Goal: Task Accomplishment & Management: Use online tool/utility

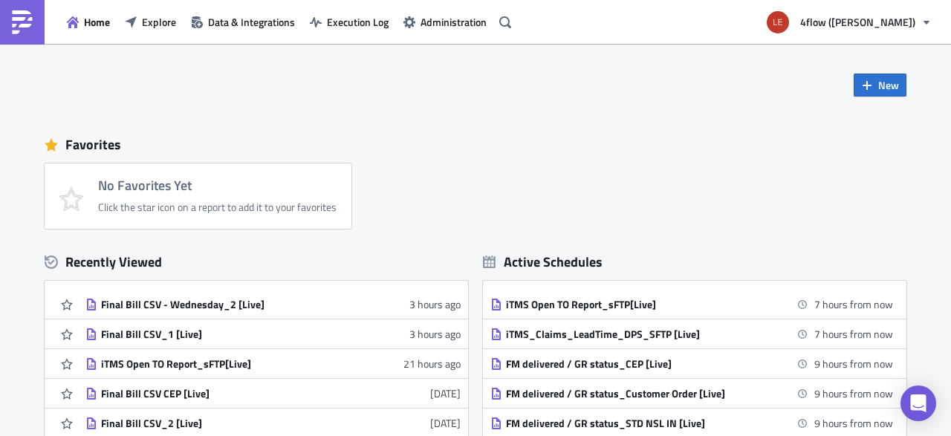
click at [91, 10] on div "Home Explore Data & Integrations Execution Log Administration" at bounding box center [258, 22] width 517 height 44
click at [143, 19] on span "Explore" at bounding box center [159, 22] width 34 height 16
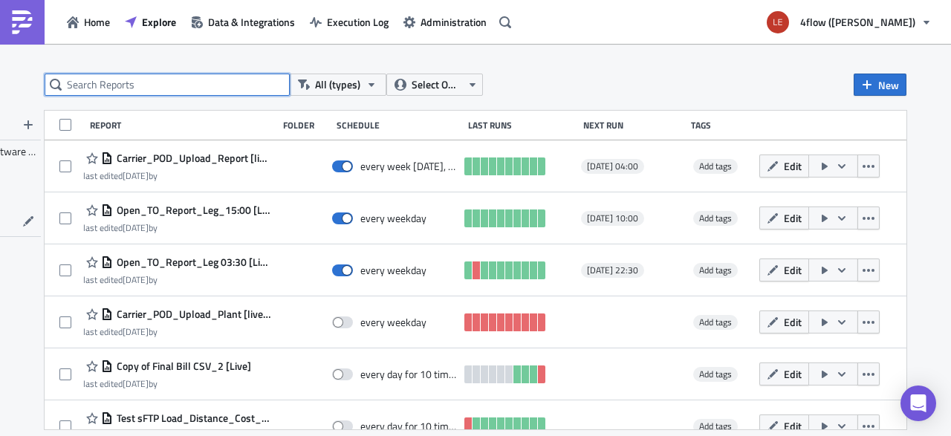
click at [126, 93] on input "text" at bounding box center [167, 85] width 245 height 22
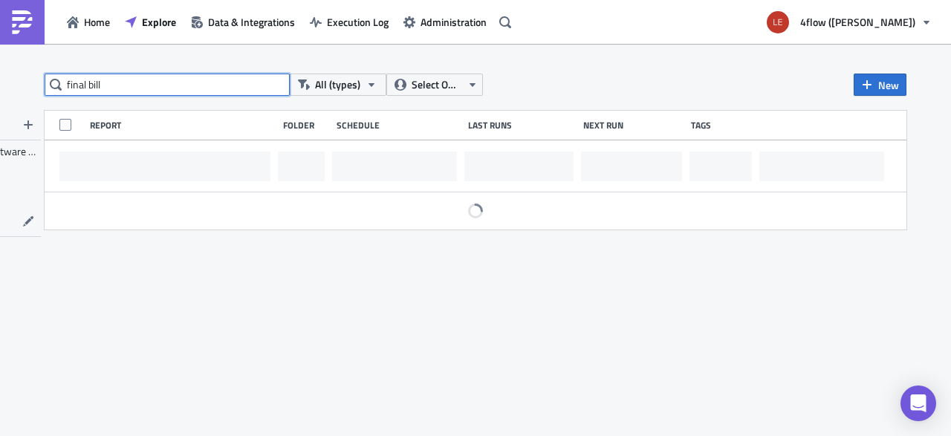
click at [145, 81] on input "final bill" at bounding box center [167, 85] width 245 height 22
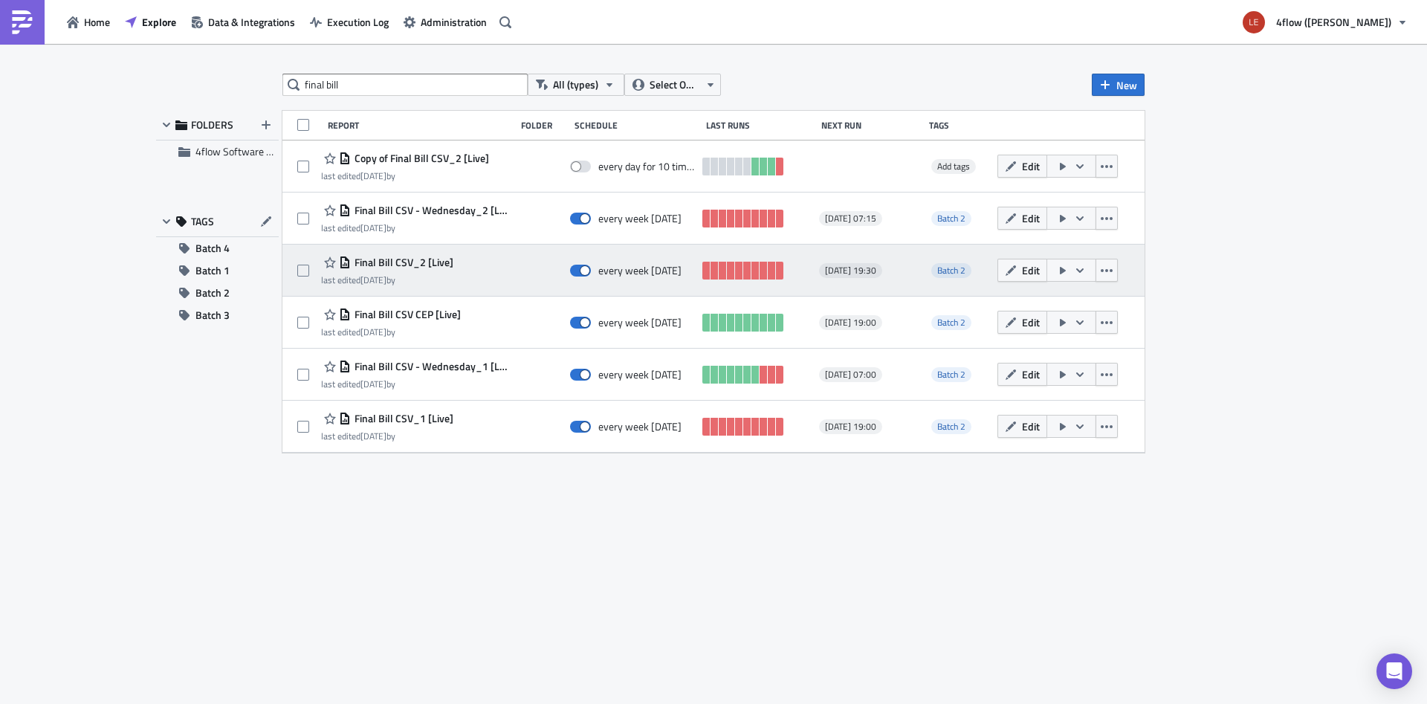
click at [472, 256] on div "Final Bill CSV_2 [Live] last edited 7 days ago by" at bounding box center [414, 271] width 187 height 30
click at [951, 270] on icon "button" at bounding box center [1107, 270] width 12 height 3
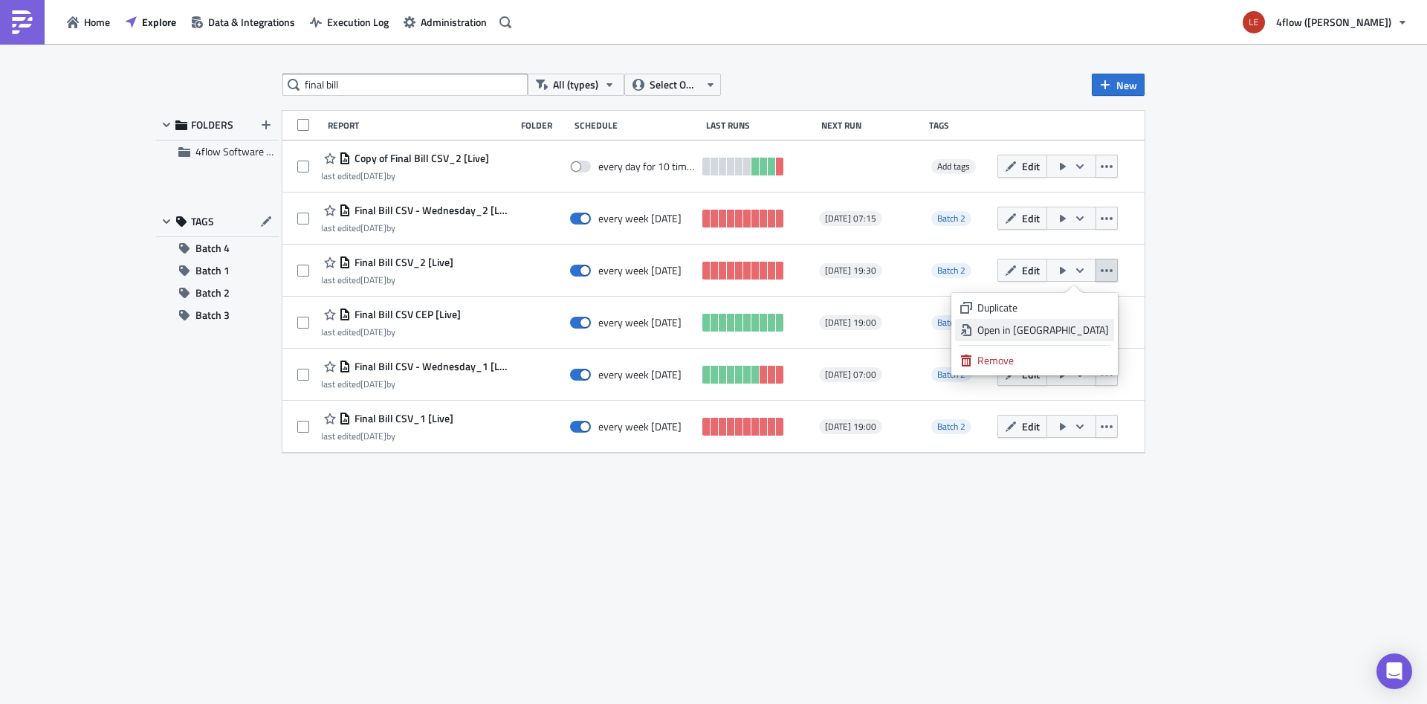
click at [951, 324] on div "Open in New Tab" at bounding box center [1043, 330] width 132 height 15
click at [536, 436] on div "final bill All (types) Select Owner New FOLDERS 4flow Software KAM TAGS Batch 4…" at bounding box center [714, 375] width 892 height 603
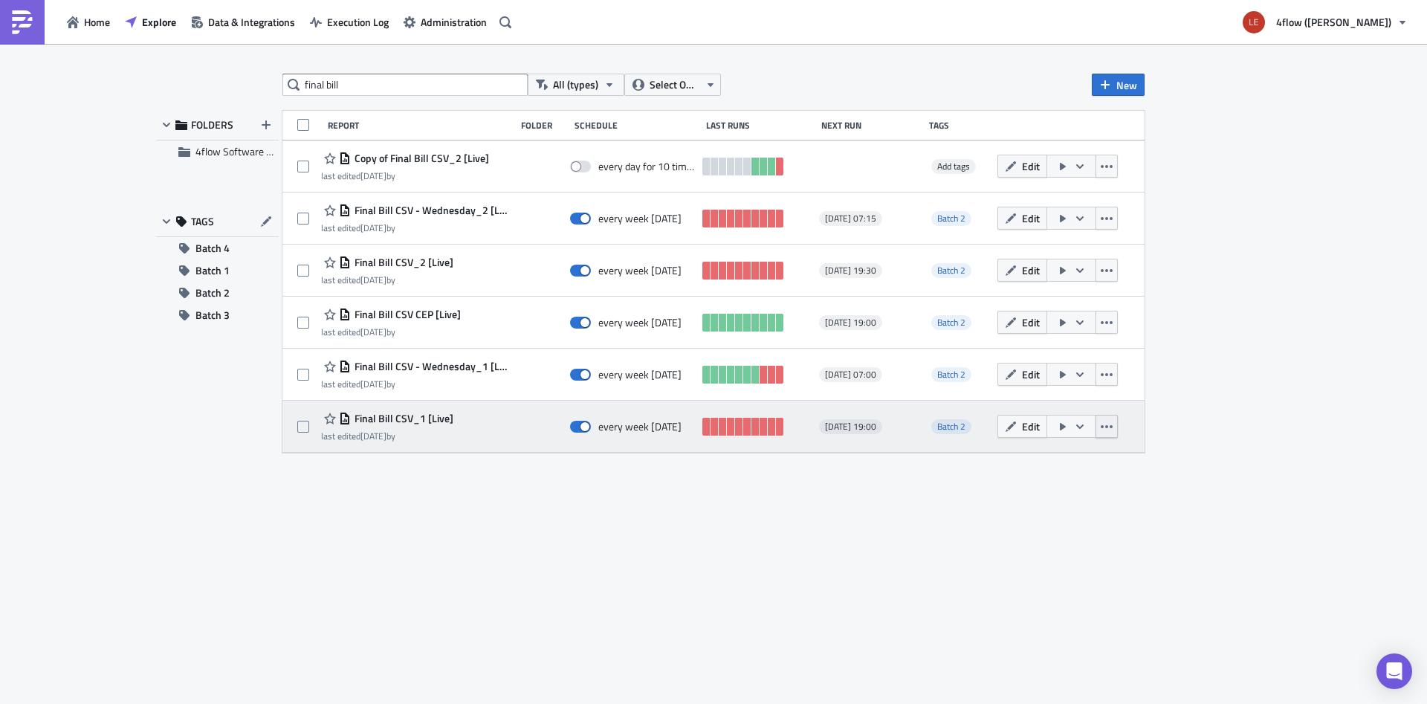
click at [951, 430] on icon "button" at bounding box center [1107, 427] width 12 height 12
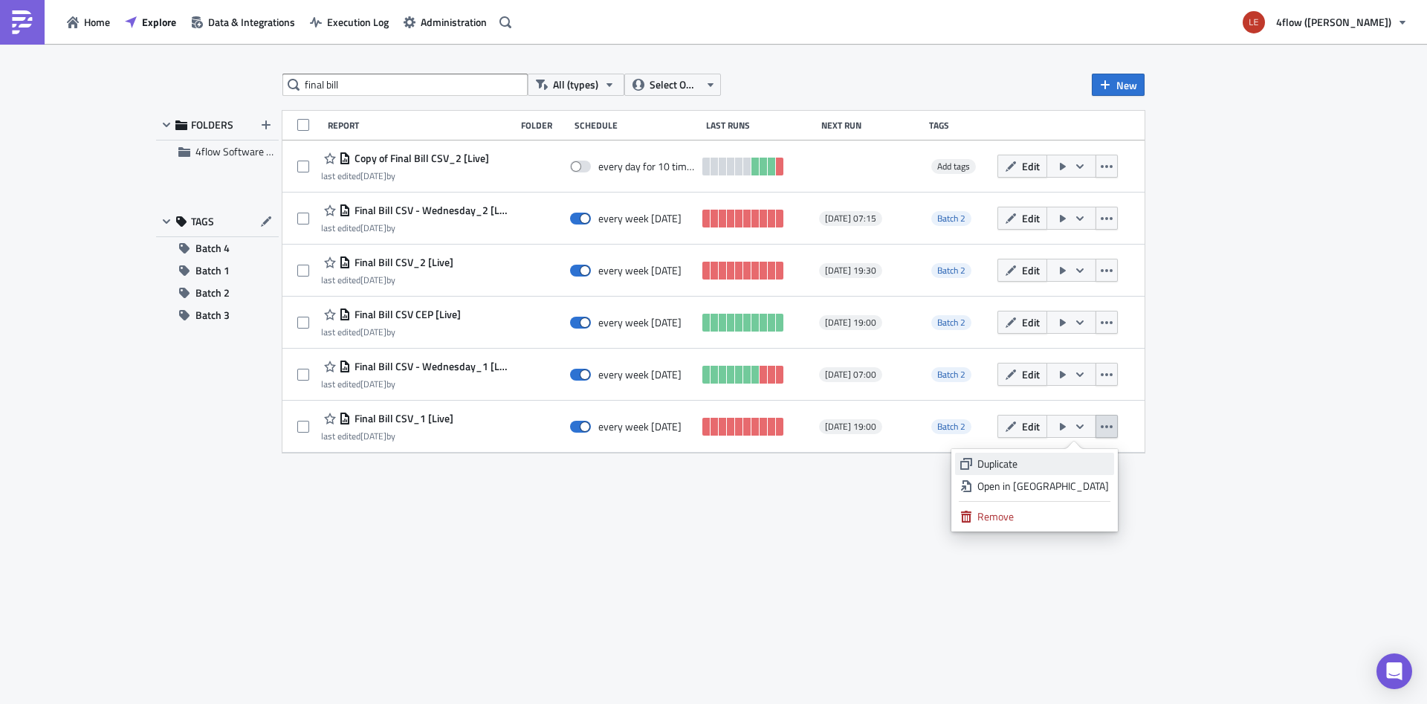
drag, startPoint x: 1068, startPoint y: 519, endPoint x: 1031, endPoint y: 463, distance: 67.6
click at [951, 436] on ul "Duplicate Open in New Tab Remove" at bounding box center [1034, 490] width 166 height 82
click at [951, 436] on div "Open in New Tab" at bounding box center [1043, 486] width 132 height 15
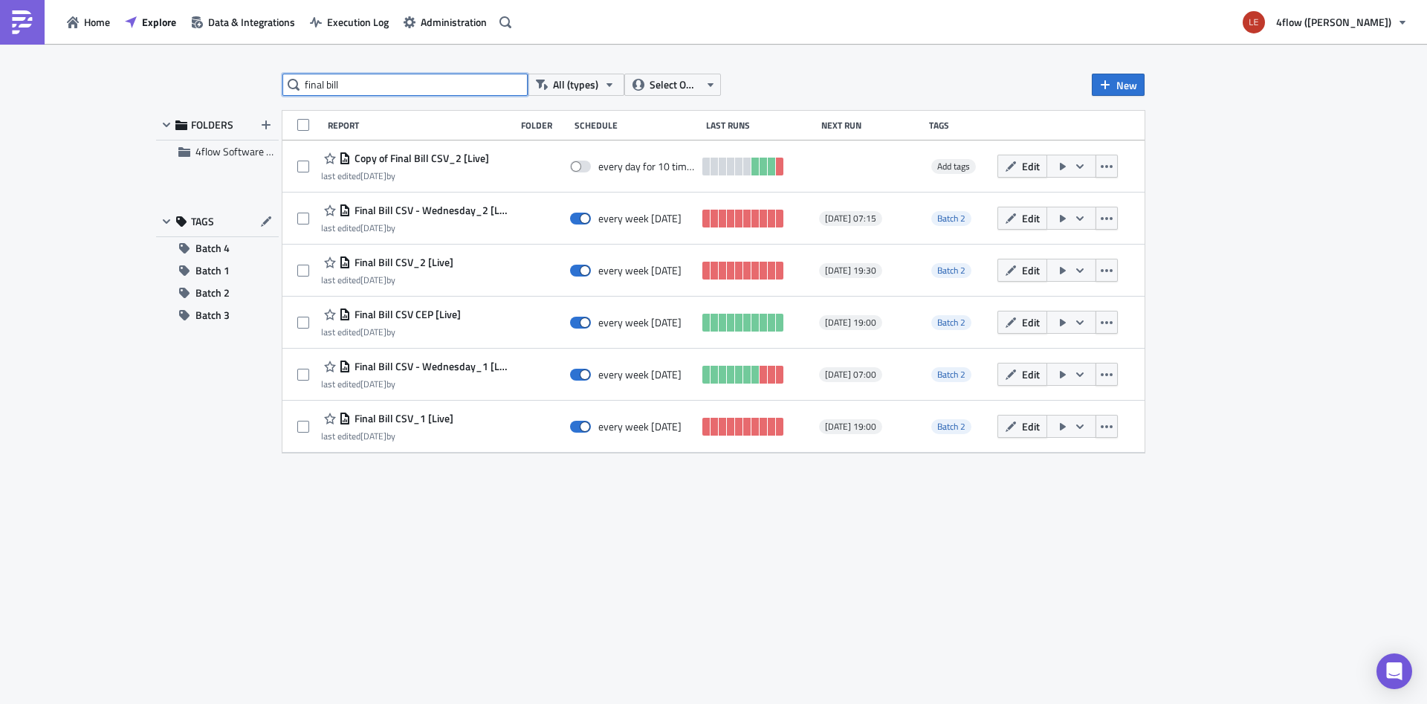
click at [376, 77] on input "final bill" at bounding box center [404, 85] width 245 height 22
type input "carrier"
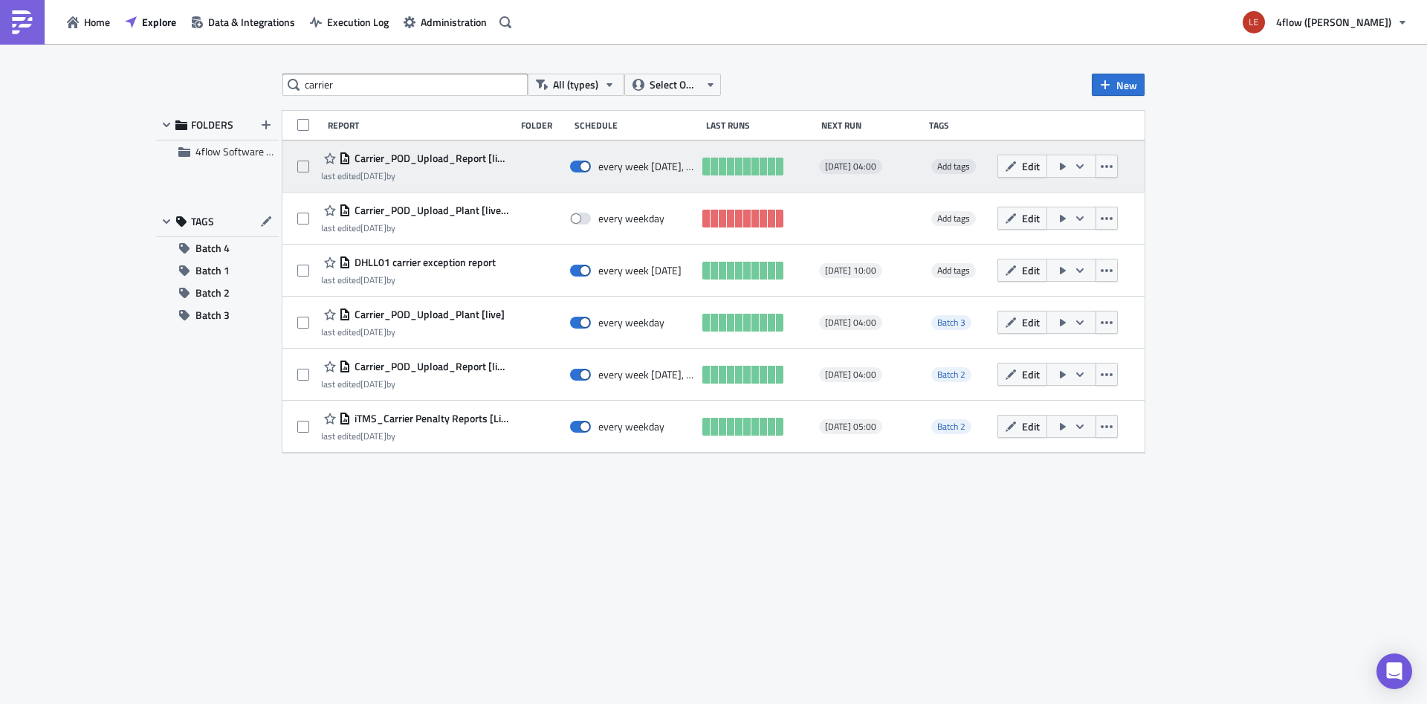
click at [446, 158] on span "Carrier_POD_Upload_Report [live] MON-THU 09:00 - SFTP" at bounding box center [430, 158] width 158 height 13
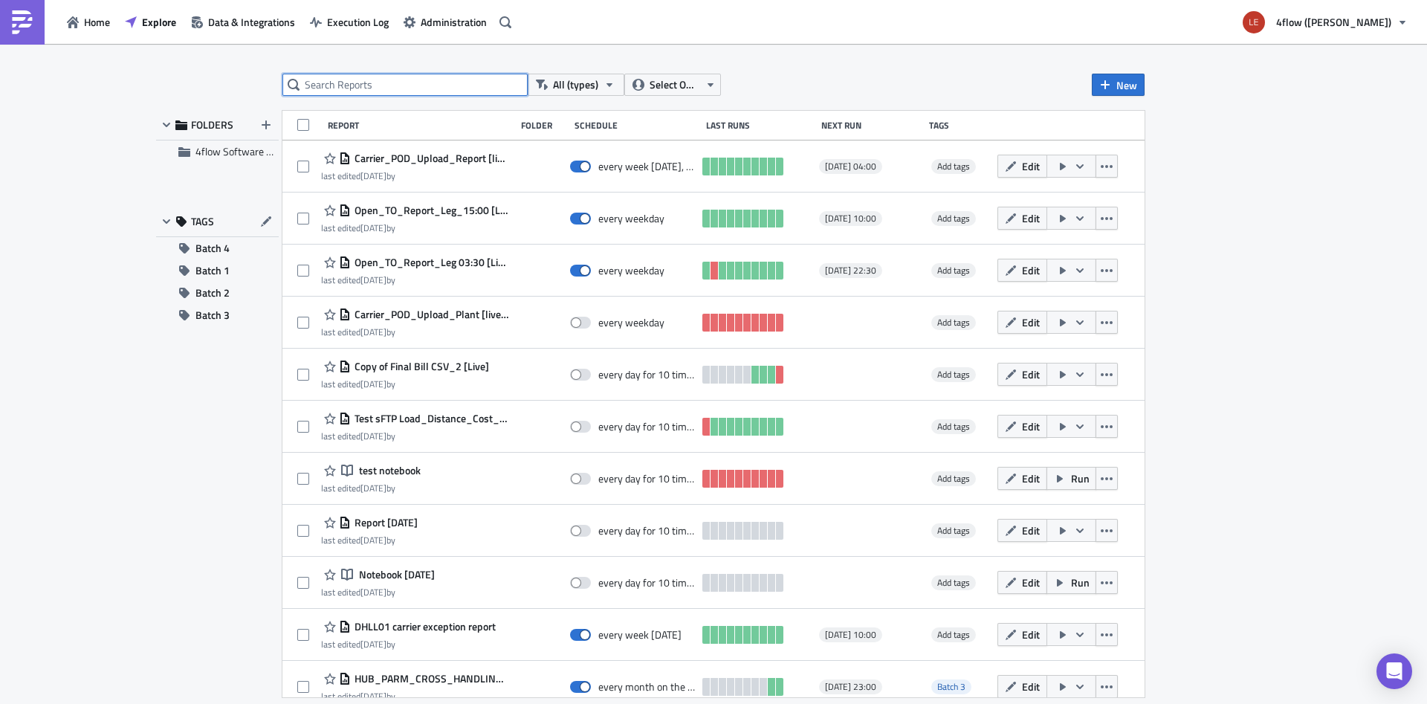
click at [392, 83] on input "text" at bounding box center [404, 85] width 245 height 22
type input "carrier"
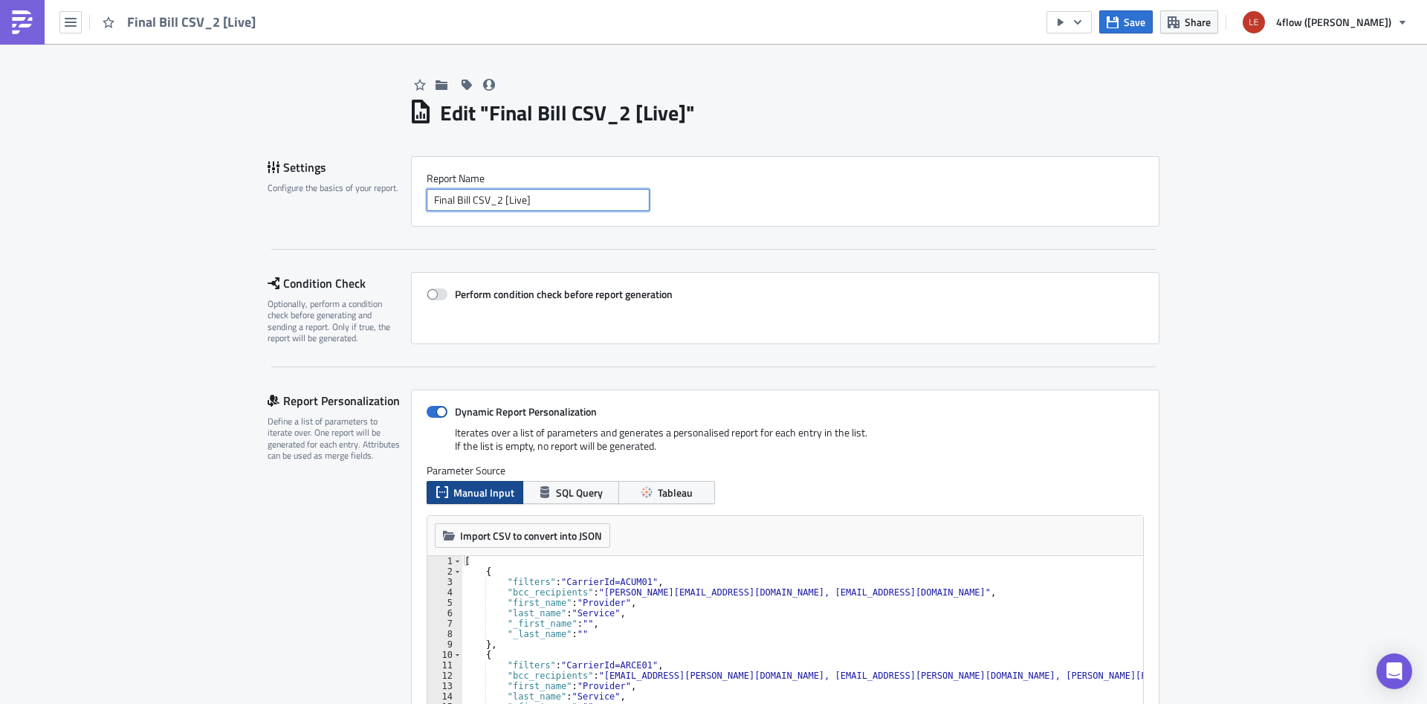
click at [546, 197] on input "Final Bill CSV_2 [Live]" at bounding box center [538, 200] width 223 height 22
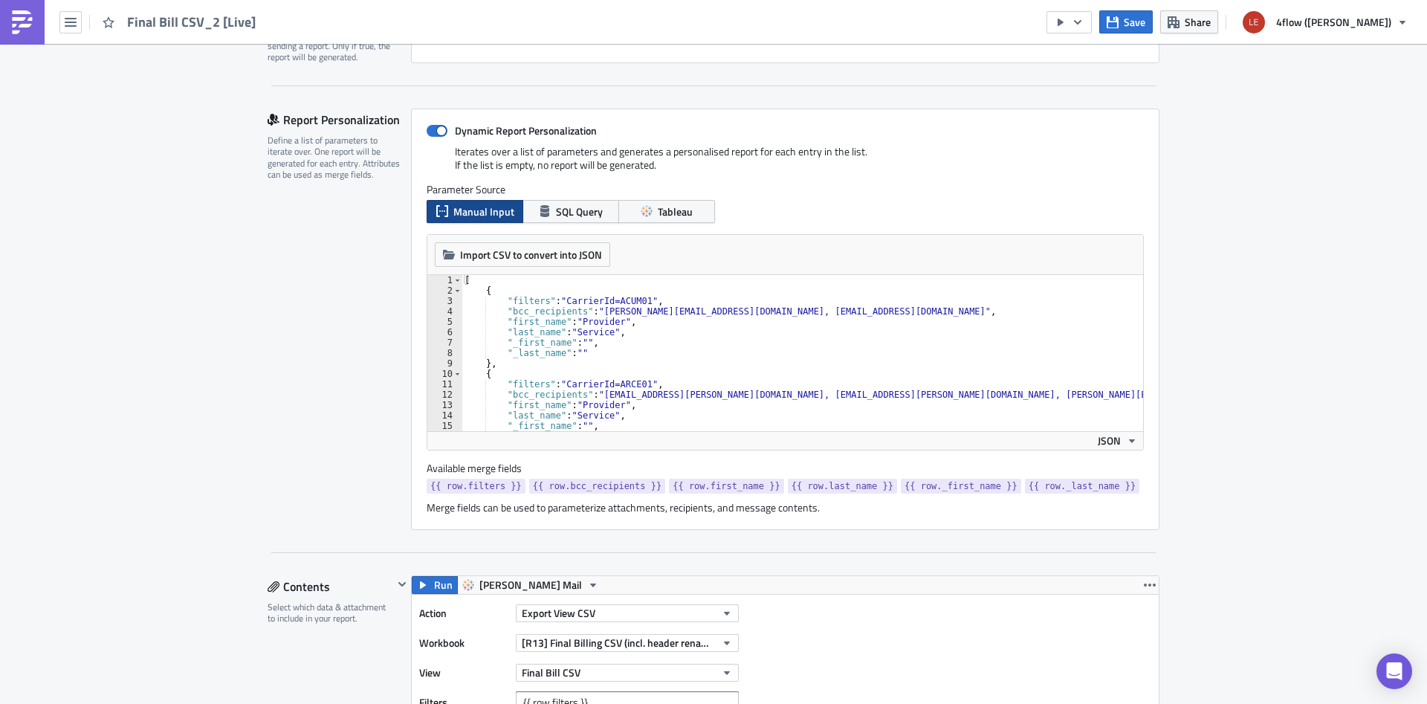
click at [748, 377] on div "[ { "filters" : "CarrierId=ACUM01" , "bcc_recipients" : "c.elliot@acumen-dist.c…" at bounding box center [862, 363] width 800 height 177
click at [746, 375] on div "[ { "filters" : "CarrierId=ACUM01" , "bcc_recipients" : "c.elliot@acumen-dist.c…" at bounding box center [862, 363] width 800 height 177
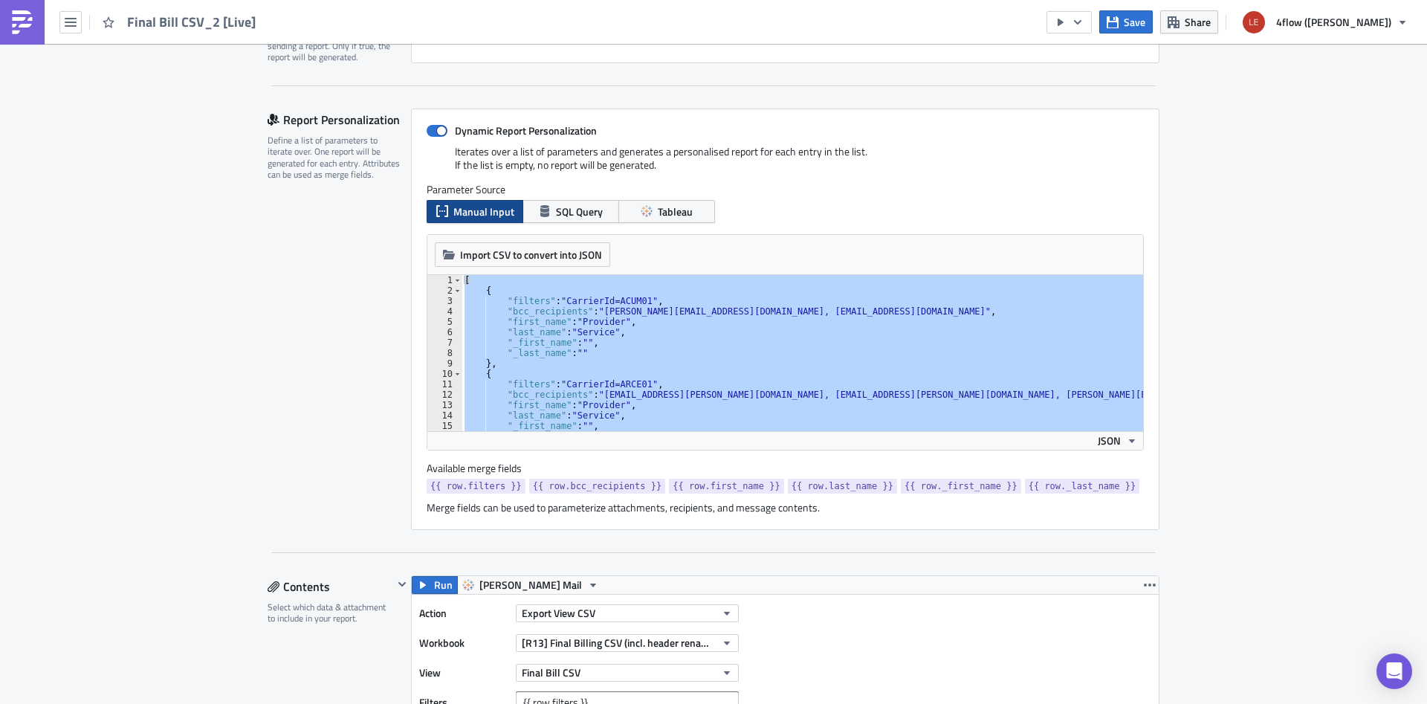
click at [886, 355] on div "[ { "filters" : "CarrierId=ACUM01" , "bcc_recipients" : "c.elliot@acumen-dist.c…" at bounding box center [803, 353] width 682 height 156
type textarea ""_last_name": """
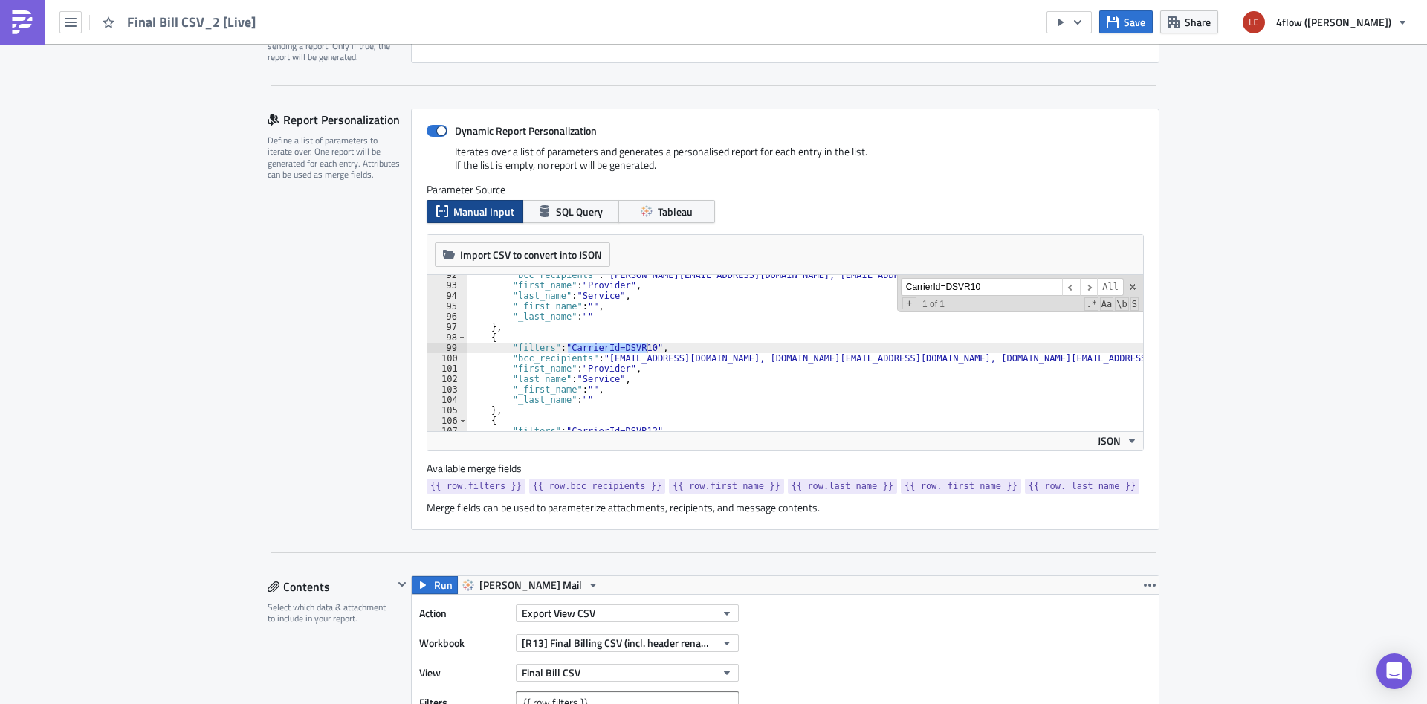
scroll to position [952, 0]
type input "CarrierId=DSVR10"
click at [1131, 285] on span at bounding box center [1132, 287] width 10 height 10
click at [991, 360] on div ""bcc_recipients" : "alexandra.janekova@sk.dsv.com, customer-lear@sk.dsv.com, le…" at bounding box center [867, 358] width 800 height 177
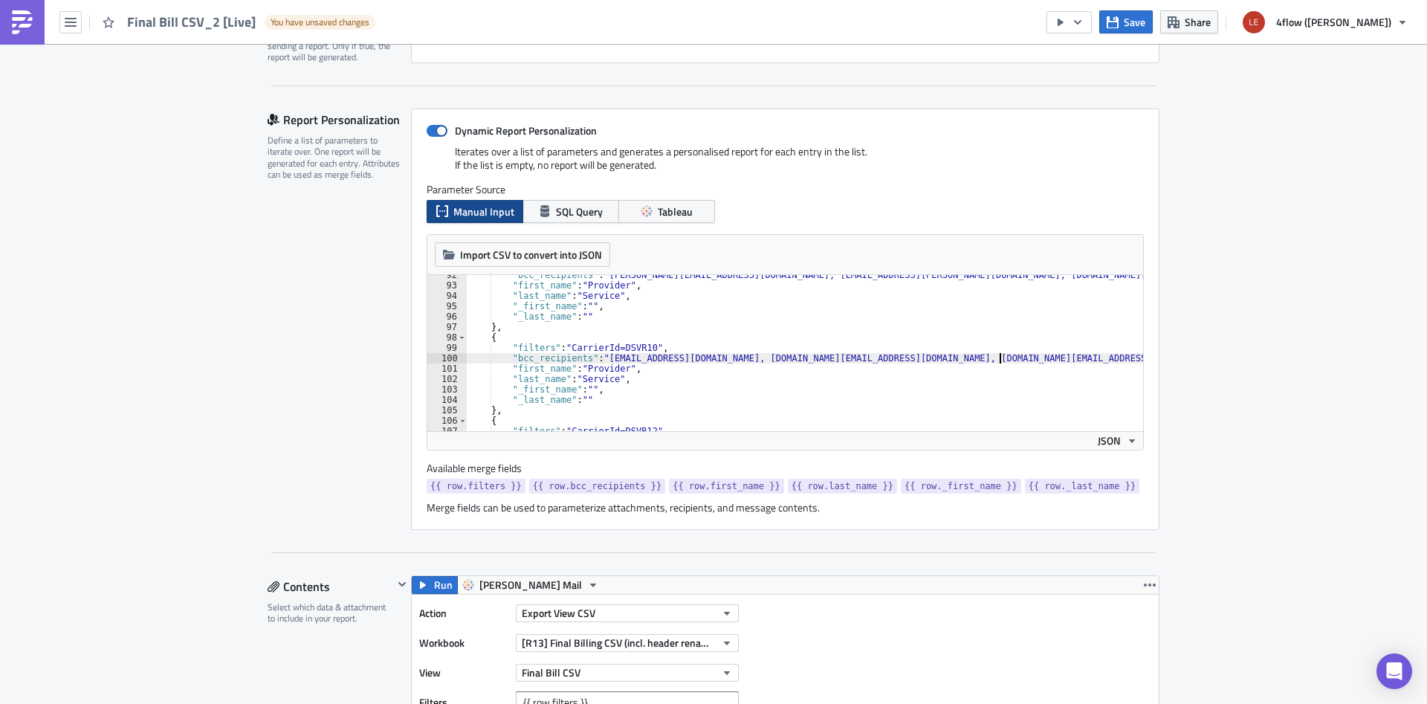
paste textarea "pl.e.dl.main.clients.int@pl.dsv.com"
type textarea ""bcc_recipients": "karolina.sobczynska@dsv.com, anna.sankowska@dsv.com, aneta.b…"
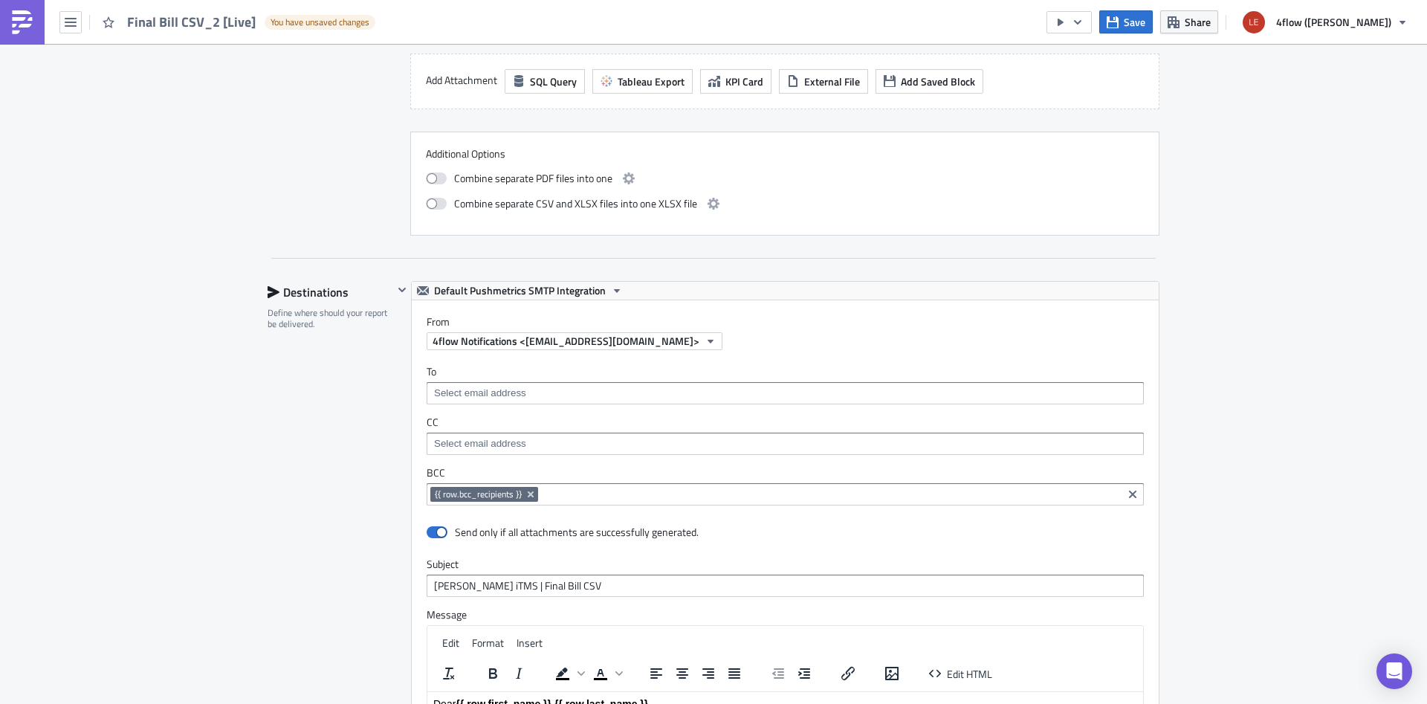
scroll to position [1816, 0]
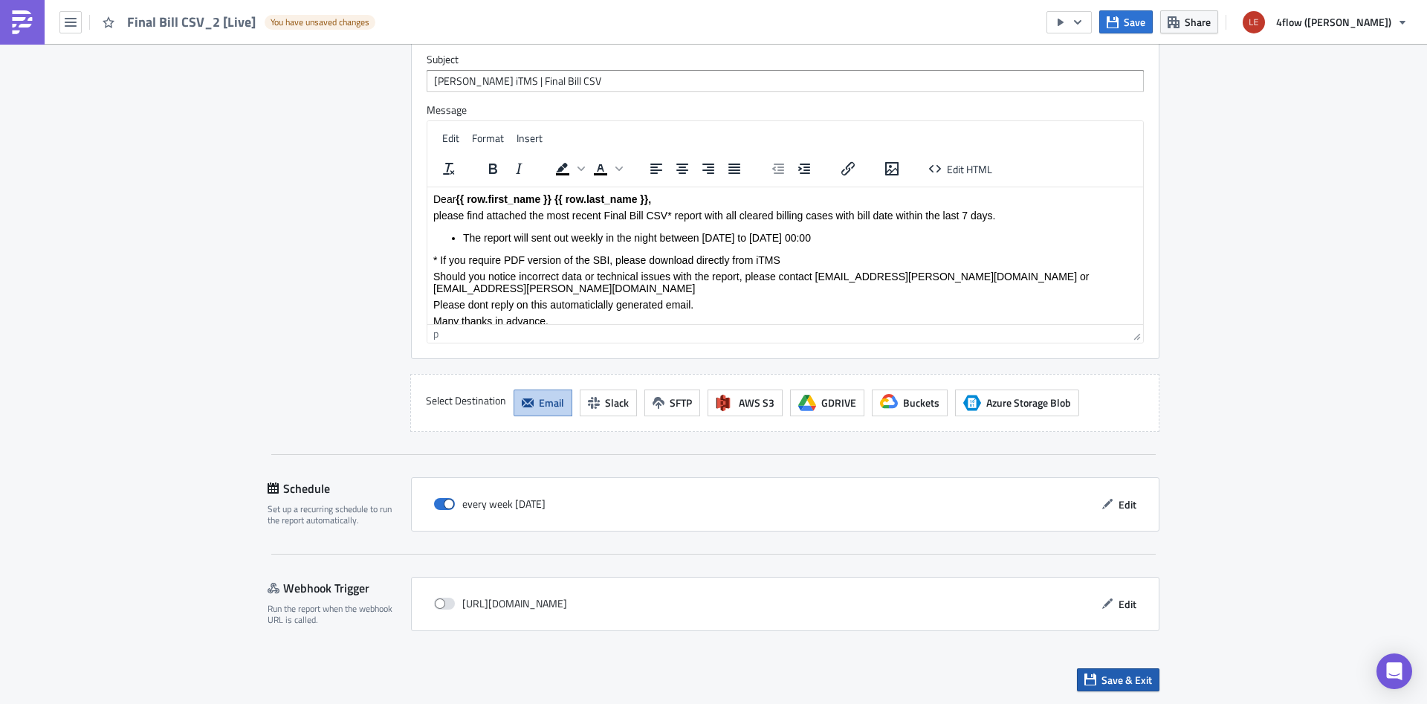
click at [1112, 679] on span "Save & Exit" at bounding box center [1126, 680] width 51 height 16
